Goal: Task Accomplishment & Management: Complete application form

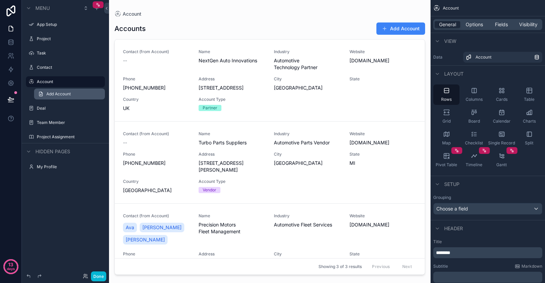
scroll to position [208, 0]
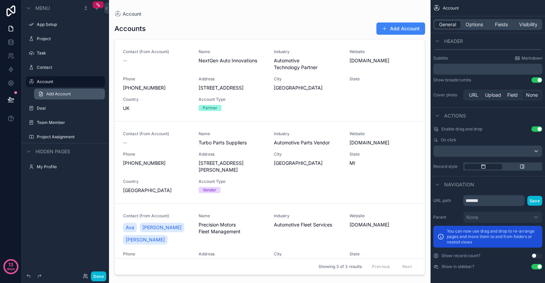
click at [66, 97] on link "Add Account" at bounding box center [69, 94] width 71 height 11
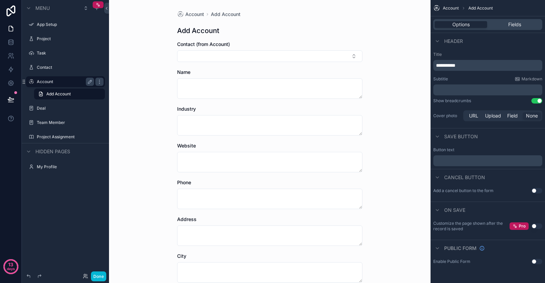
click at [56, 78] on div "Account" at bounding box center [65, 82] width 57 height 8
click at [64, 65] on div "Contact" at bounding box center [65, 67] width 57 height 8
click at [74, 109] on label "Deal" at bounding box center [64, 108] width 55 height 5
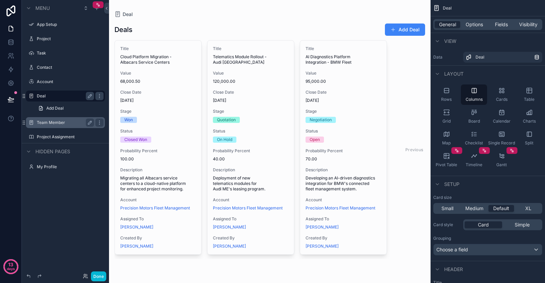
drag, startPoint x: 77, startPoint y: 115, endPoint x: 76, endPoint y: 121, distance: 6.5
click at [76, 120] on div "App Setup Project Task Contact Account Deal Add Deal Team Member Project Assign…" at bounding box center [65, 79] width 87 height 127
click at [76, 121] on label "Team Member" at bounding box center [64, 122] width 55 height 5
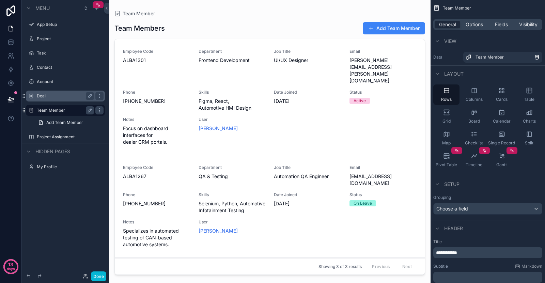
drag, startPoint x: 420, startPoint y: 131, endPoint x: 421, endPoint y: 136, distance: 5.5
click at [421, 136] on div "scrollable content" at bounding box center [270, 137] width 322 height 275
click at [50, 94] on label "Deal" at bounding box center [64, 95] width 55 height 5
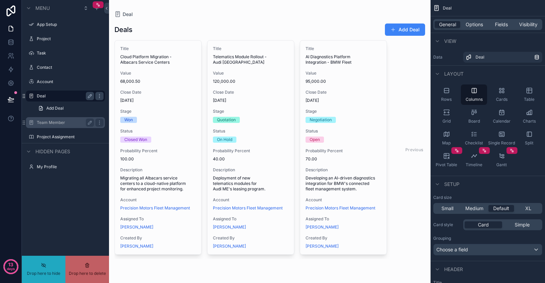
click at [63, 125] on label "Team Member" at bounding box center [64, 122] width 55 height 5
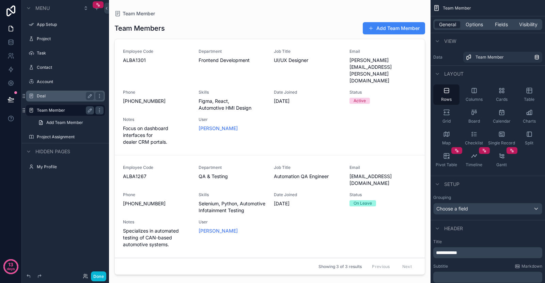
drag, startPoint x: 476, startPoint y: 160, endPoint x: 160, endPoint y: 38, distance: 338.8
click at [160, 38] on div "App Setup Project Task Contact Account Deal Team Member Project Assignment My P…" at bounding box center [327, 141] width 436 height 283
click at [481, 161] on div "Timeline" at bounding box center [474, 160] width 26 height 20
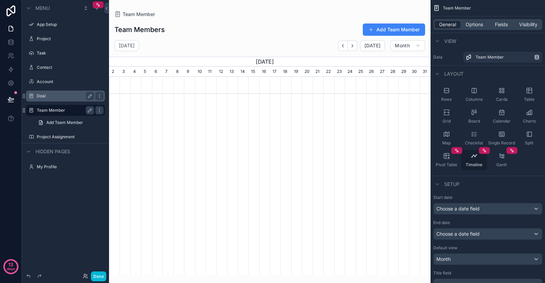
scroll to position [0, 322]
click at [457, 162] on div "Pivot Table" at bounding box center [446, 160] width 26 height 20
click at [447, 51] on div "Data Team Member" at bounding box center [488, 57] width 115 height 16
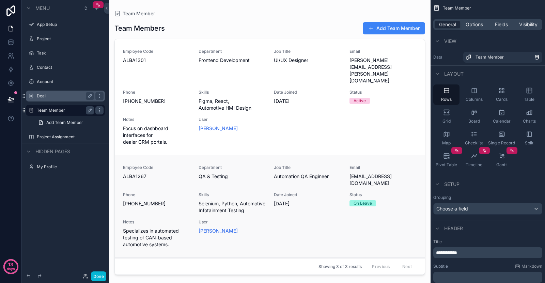
scroll to position [81, 0]
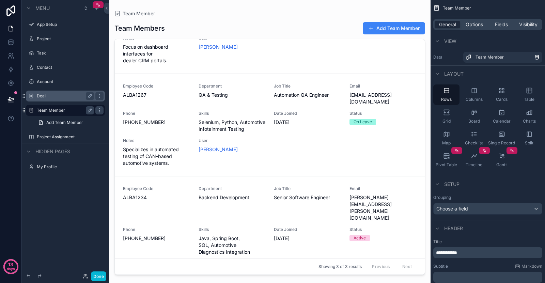
click at [378, 265] on div "Previous Next" at bounding box center [391, 266] width 49 height 11
click at [403, 267] on div "Previous Next" at bounding box center [391, 266] width 49 height 11
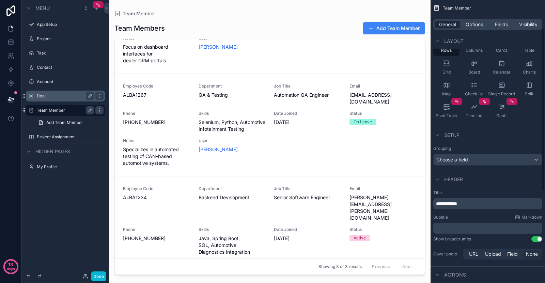
scroll to position [128, 0]
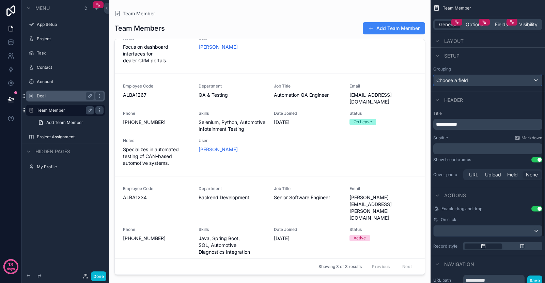
click at [467, 78] on span "Choose a field" at bounding box center [453, 80] width 32 height 6
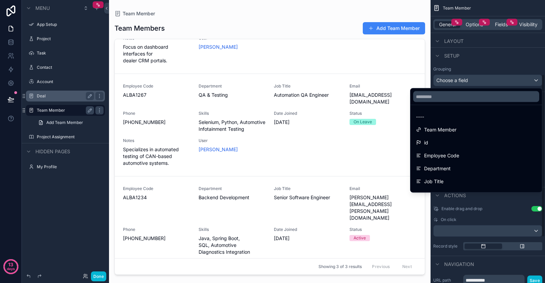
click at [468, 81] on div "scrollable content" at bounding box center [272, 141] width 545 height 283
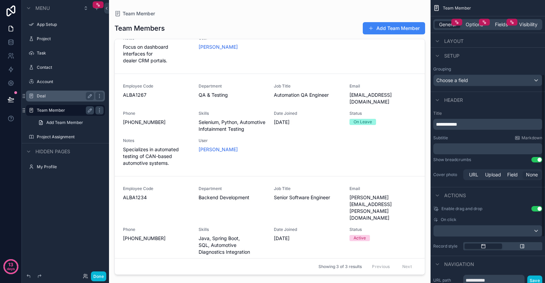
scroll to position [208, 0]
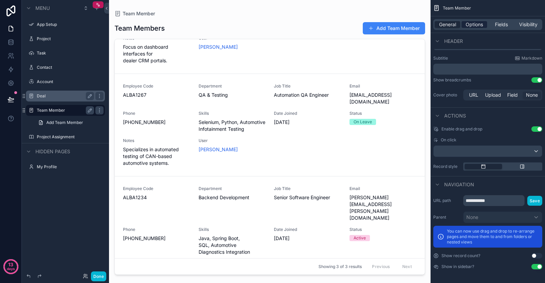
click at [464, 25] on div "Options" at bounding box center [475, 24] width 26 height 7
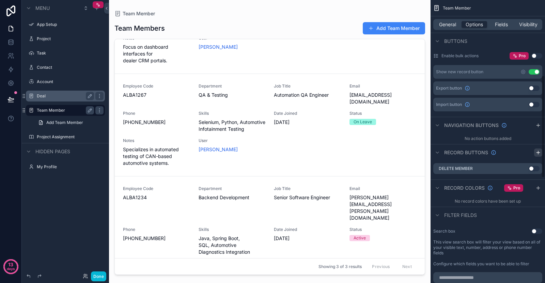
drag, startPoint x: 536, startPoint y: 113, endPoint x: 537, endPoint y: 152, distance: 38.9
click at [536, 211] on body "13 days Menu App Setup Project Task Contact Account Deal Team Member Add Team M…" at bounding box center [272, 153] width 545 height 306
drag, startPoint x: 543, startPoint y: 110, endPoint x: 531, endPoint y: -9, distance: 119.2
click at [531, 0] on html "13 days Menu App Setup Project Task Contact Account Deal Team Member Add Team M…" at bounding box center [272, 153] width 545 height 306
click at [508, 20] on div "General Options Fields Visibility" at bounding box center [487, 24] width 109 height 11
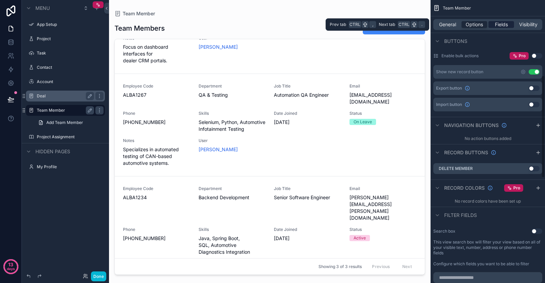
click at [504, 25] on span "Fields" at bounding box center [501, 24] width 13 height 7
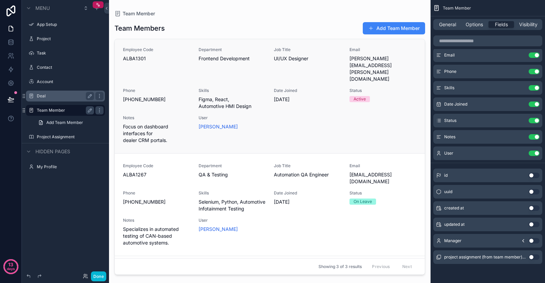
scroll to position [81, 0]
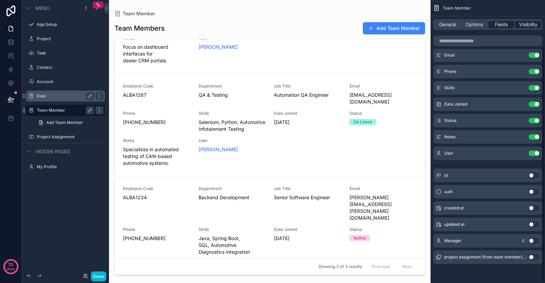
click at [520, 24] on span "Visibility" at bounding box center [528, 24] width 18 height 7
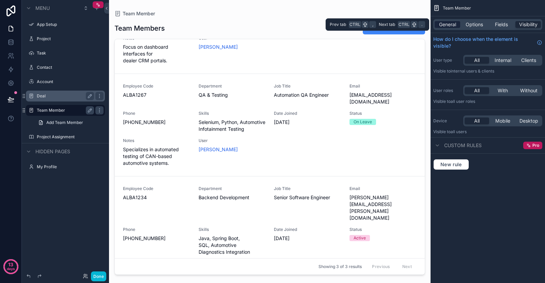
click at [453, 21] on span "General" at bounding box center [447, 24] width 17 height 7
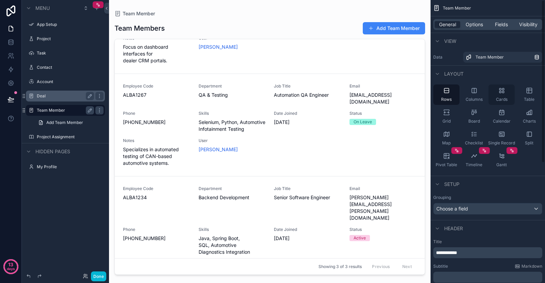
click at [492, 91] on div "Cards" at bounding box center [502, 95] width 26 height 20
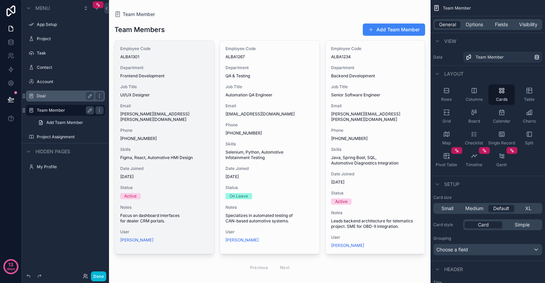
click at [157, 136] on span "[PHONE_NUMBER]" at bounding box center [164, 138] width 88 height 5
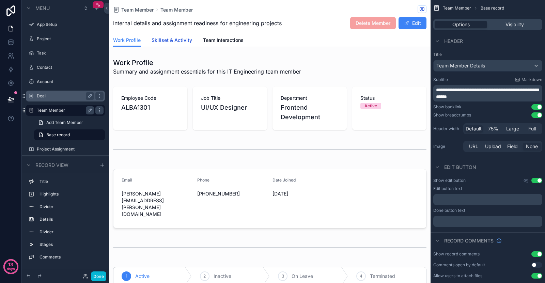
click at [178, 40] on span "Skillset & Activity" at bounding box center [172, 40] width 41 height 7
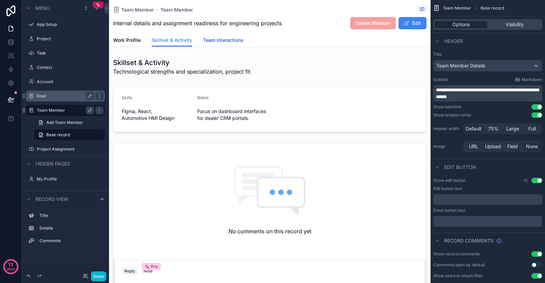
click at [231, 43] on span "Team Interactions" at bounding box center [223, 40] width 41 height 7
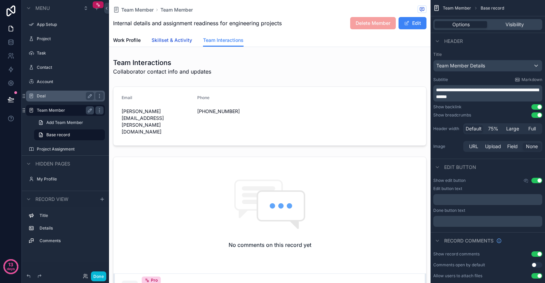
click at [166, 45] on link "Skillset & Activity" at bounding box center [172, 41] width 41 height 14
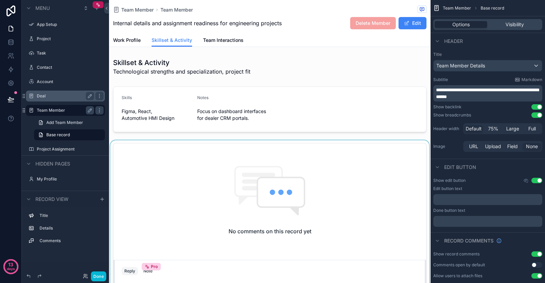
click at [219, 156] on div "scrollable content" at bounding box center [270, 227] width 322 height 175
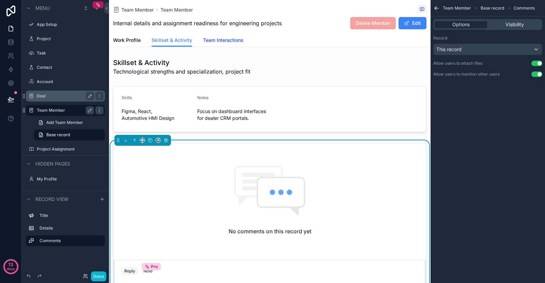
click at [219, 41] on span "Team Interactions" at bounding box center [223, 40] width 41 height 7
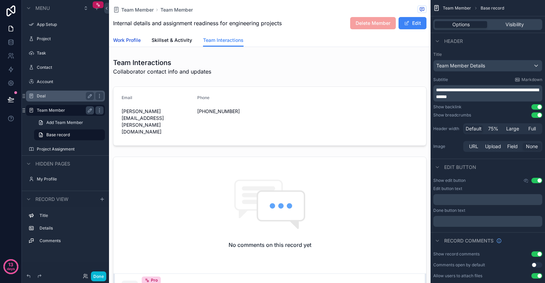
click at [136, 40] on span "Work Profile" at bounding box center [127, 40] width 28 height 7
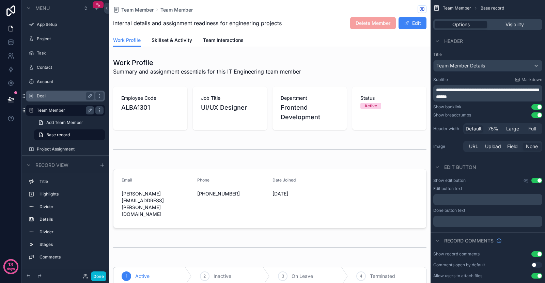
click at [61, 94] on label "Deal" at bounding box center [64, 95] width 55 height 5
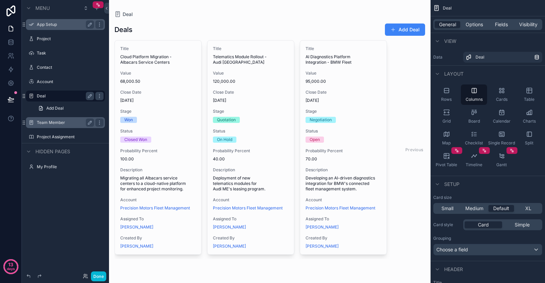
click at [65, 29] on div "App Setup" at bounding box center [65, 24] width 76 height 11
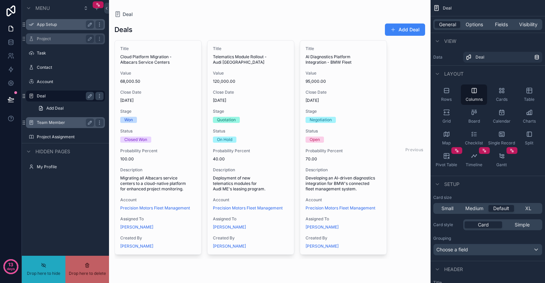
click at [62, 24] on label "App Setup" at bounding box center [64, 24] width 55 height 5
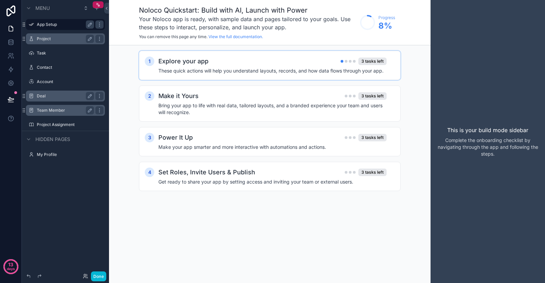
click at [278, 63] on div "Explore your app 3 tasks left" at bounding box center [272, 62] width 228 height 10
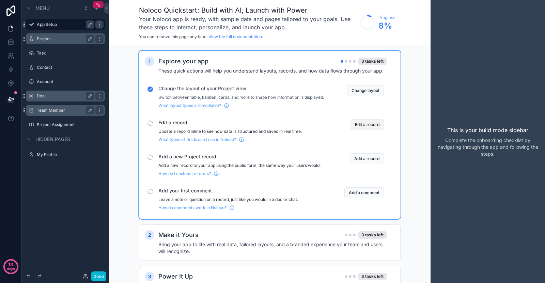
click at [369, 126] on button "Edit a record" at bounding box center [367, 124] width 33 height 11
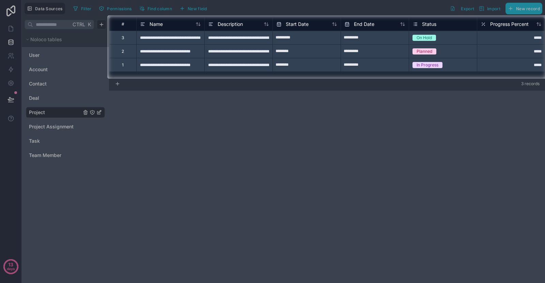
click at [98, 40] on div at bounding box center [53, 46] width 107 height 63
click at [477, 41] on div "*****" at bounding box center [510, 38] width 68 height 14
click at [484, 105] on div at bounding box center [272, 181] width 545 height 204
drag, startPoint x: 420, startPoint y: 94, endPoint x: 412, endPoint y: 89, distance: 9.3
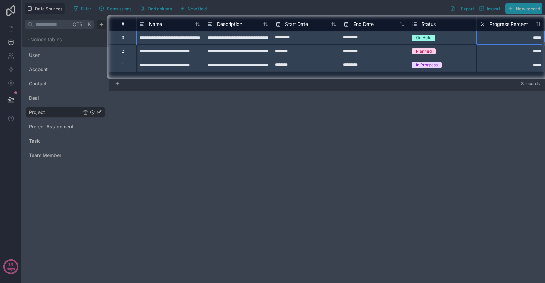
click at [418, 94] on div at bounding box center [272, 181] width 545 height 204
click at [409, 88] on div at bounding box center [272, 181] width 545 height 204
click at [93, 11] on div at bounding box center [272, 7] width 545 height 15
click at [178, 36] on div "**********" at bounding box center [170, 38] width 68 height 14
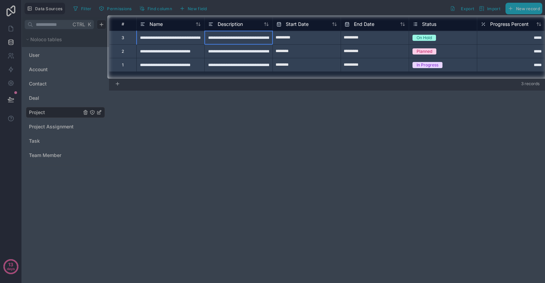
click at [231, 37] on div "**********" at bounding box center [238, 38] width 68 height 14
click at [231, 37] on input "**********" at bounding box center [239, 37] width 68 height 13
click at [247, 37] on input "**********" at bounding box center [239, 37] width 68 height 13
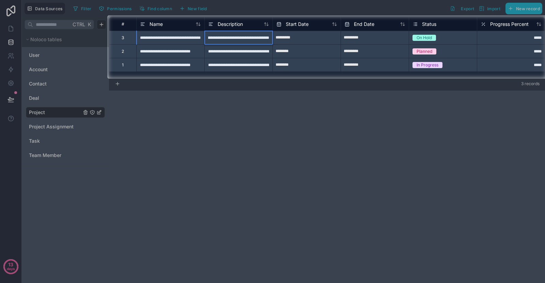
click at [269, 37] on input "**********" at bounding box center [239, 37] width 68 height 13
type input "**********"
click at [242, 104] on div at bounding box center [272, 181] width 545 height 204
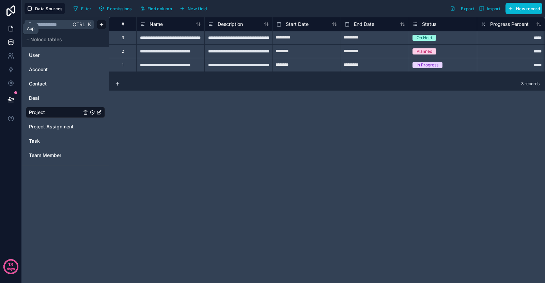
click at [11, 29] on icon at bounding box center [10, 28] width 7 height 7
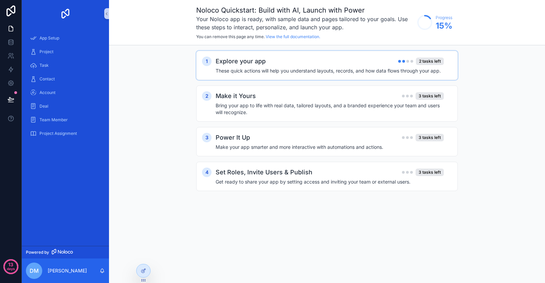
click at [308, 72] on h4 "These quick actions will help you understand layouts, records, and how data flo…" at bounding box center [330, 70] width 228 height 7
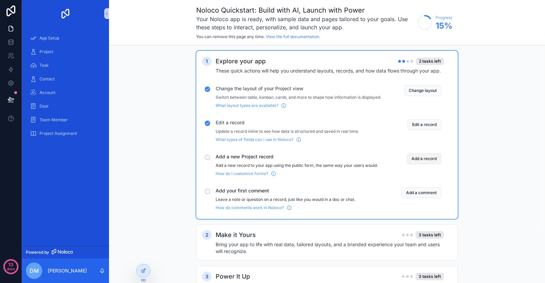
click at [415, 161] on button "Add a record" at bounding box center [424, 158] width 34 height 11
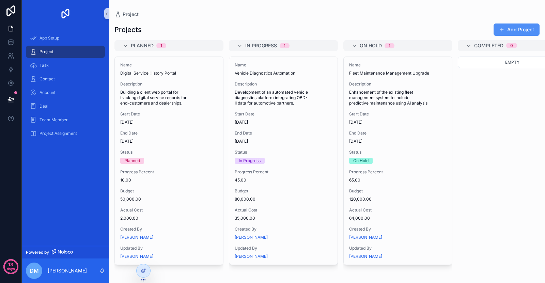
click at [508, 24] on button "Add Project" at bounding box center [517, 30] width 46 height 12
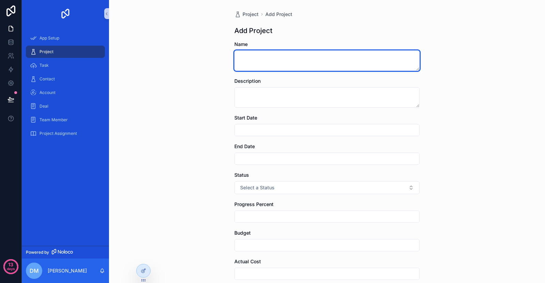
click at [267, 52] on textarea "scrollable content" at bounding box center [326, 60] width 185 height 20
